Goal: Task Accomplishment & Management: Complete application form

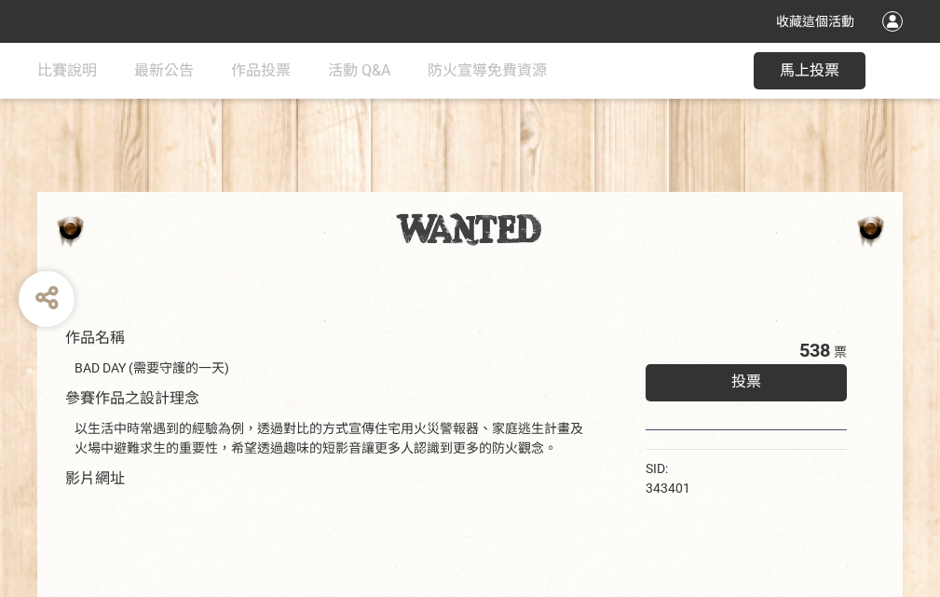
click at [895, 39] on div "收藏這個活動" at bounding box center [470, 21] width 940 height 43
click at [582, 184] on div "作品名稱 BAD DAY (需要守護的一天) 參賽作品之設計理念 以生活中時常遇到的經驗為例，透過對比的方式宣傳住宅用火災警報器、家庭逃生計畫及火場中避難求生…" at bounding box center [470, 434] width 940 height 783
click at [741, 377] on span "投票" at bounding box center [746, 382] width 30 height 18
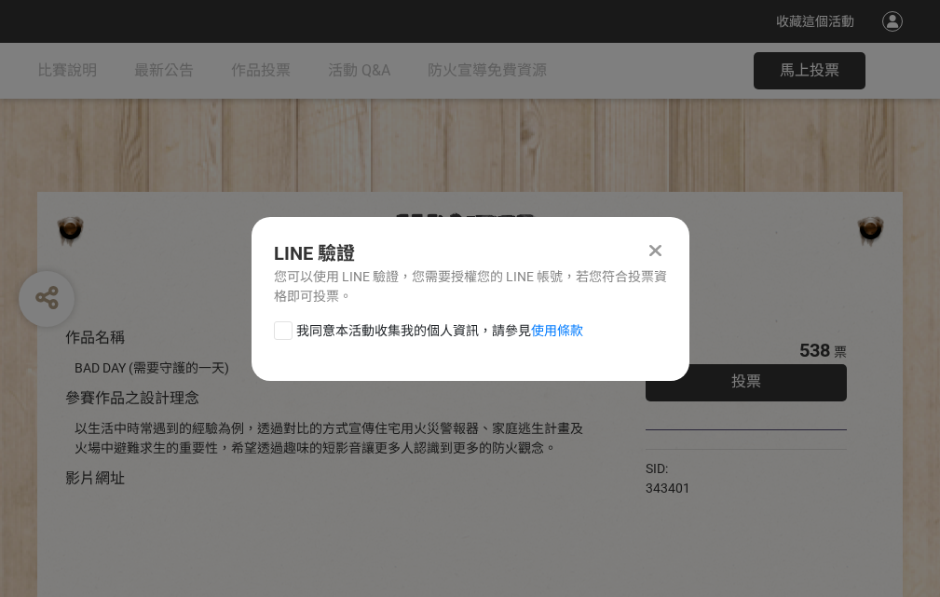
click at [281, 327] on div at bounding box center [283, 330] width 19 height 19
checkbox input "true"
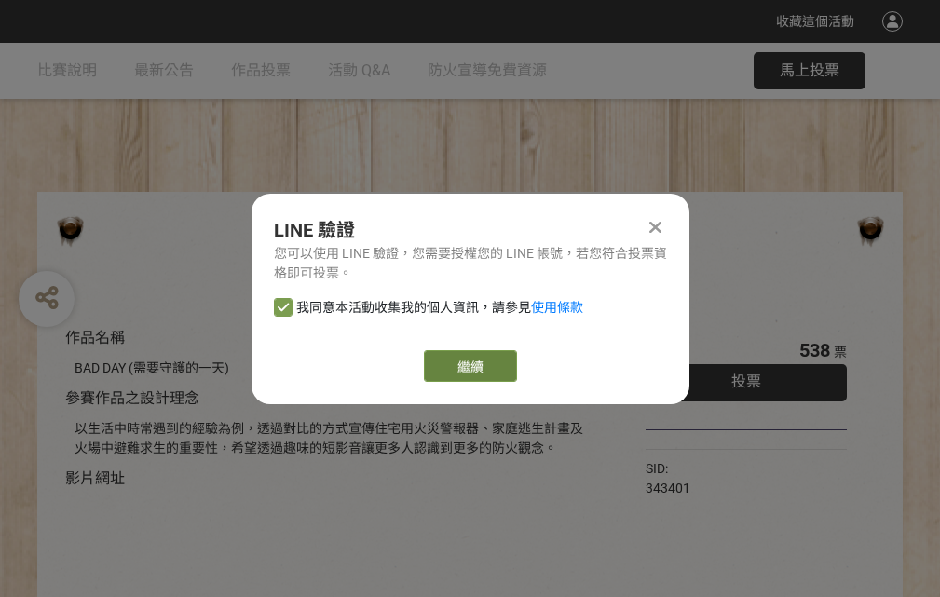
click at [469, 366] on link "繼續" at bounding box center [470, 366] width 93 height 32
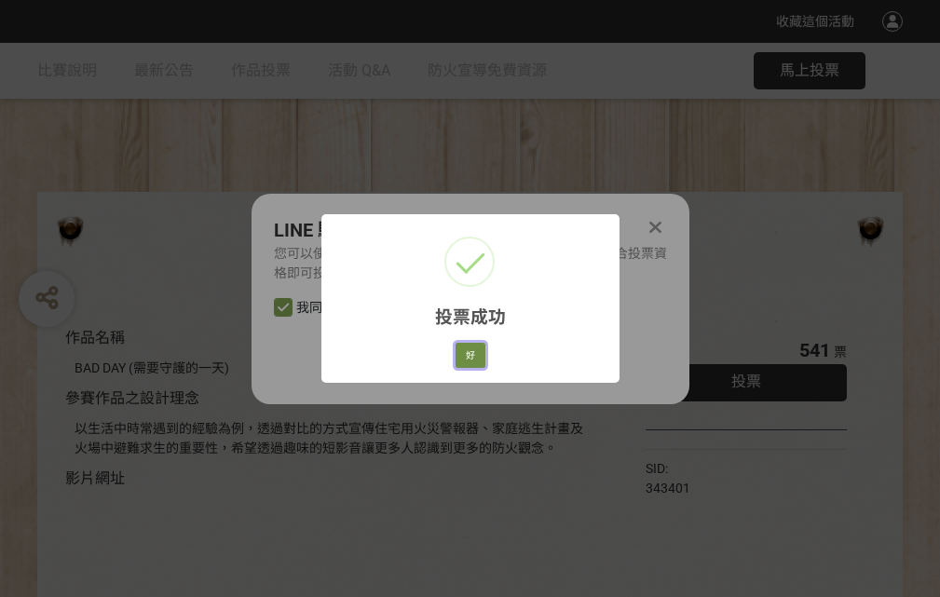
click at [465, 352] on button "好" at bounding box center [471, 356] width 30 height 26
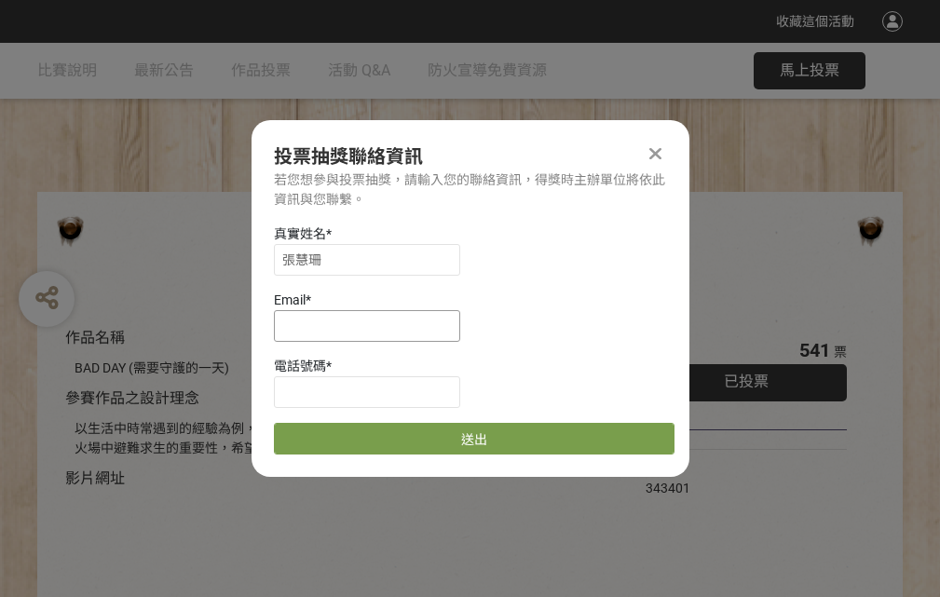
click at [373, 325] on input at bounding box center [367, 326] width 186 height 32
type input "[EMAIL_ADDRESS][DOMAIN_NAME]"
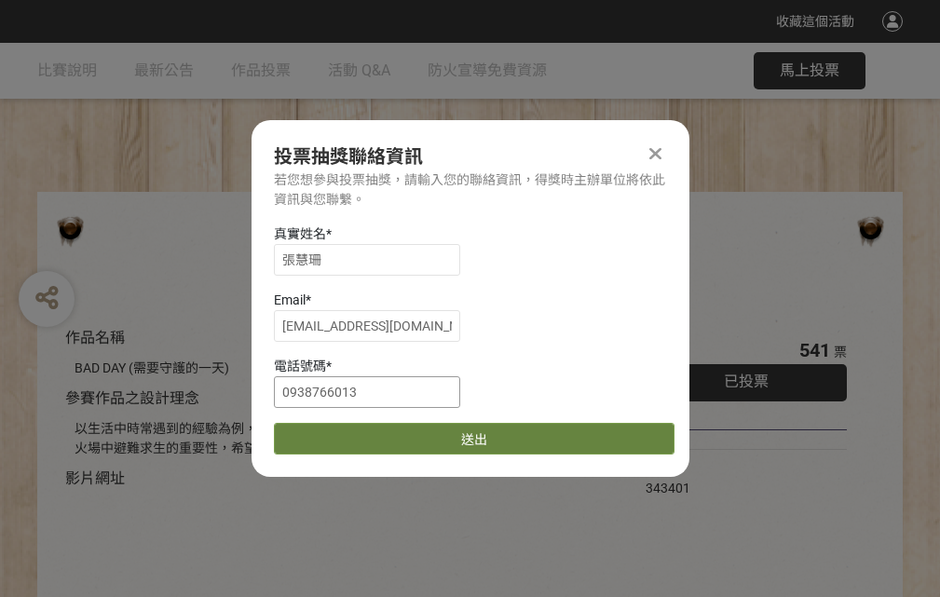
type input "0938766013"
click at [327, 432] on button "送出" at bounding box center [474, 439] width 401 height 32
